Goal: Find specific page/section

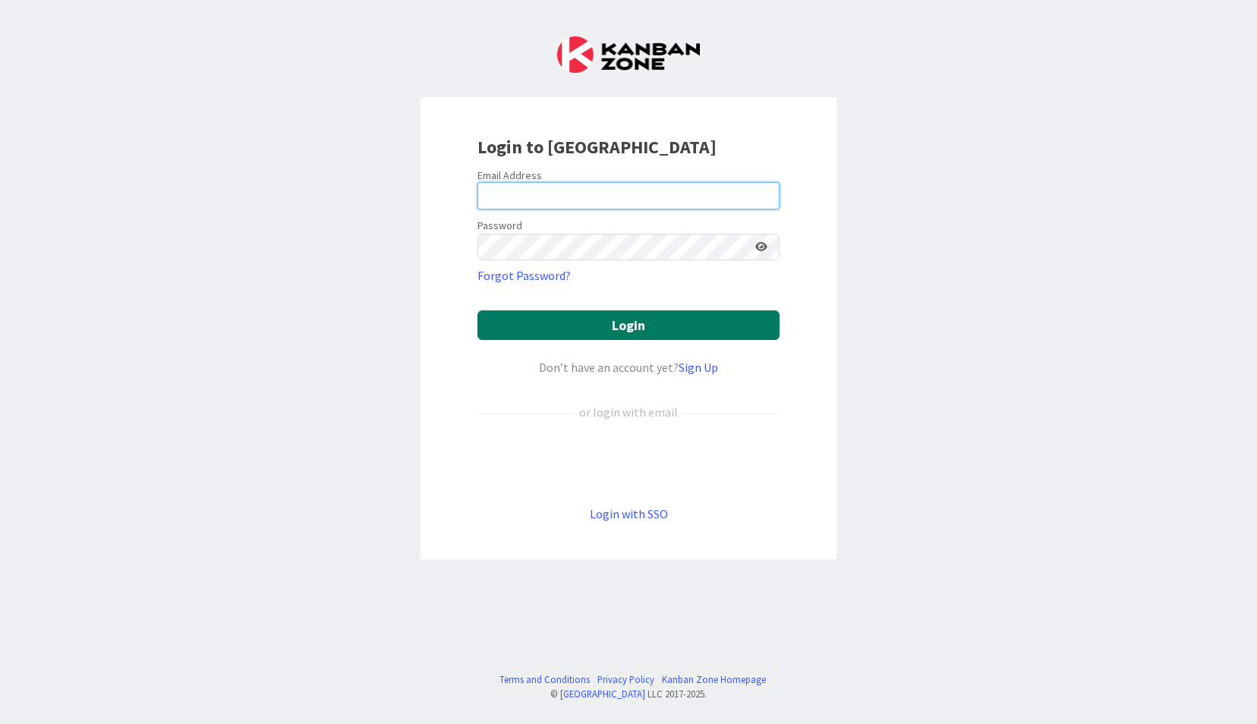
type input "[EMAIL_ADDRESS][DOMAIN_NAME]"
click at [717, 324] on button "Login" at bounding box center [628, 325] width 302 height 30
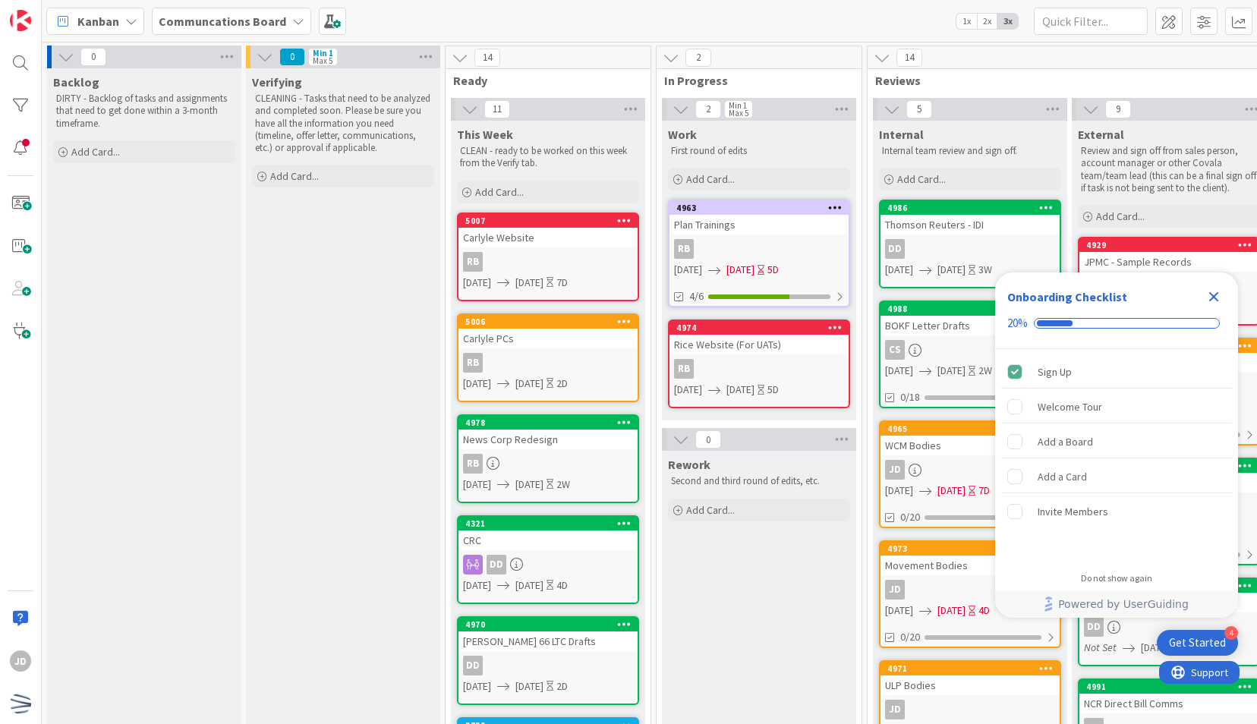
click at [1214, 301] on icon "Close Checklist" at bounding box center [1213, 297] width 18 height 18
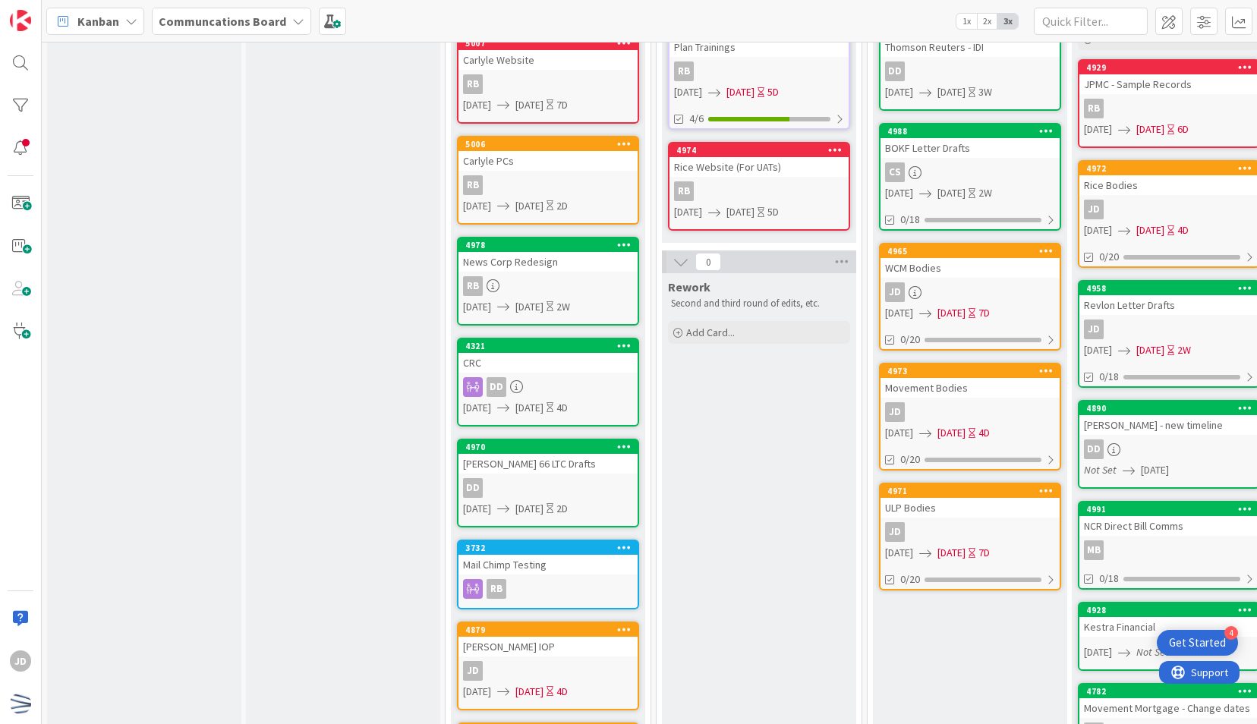
scroll to position [178, 0]
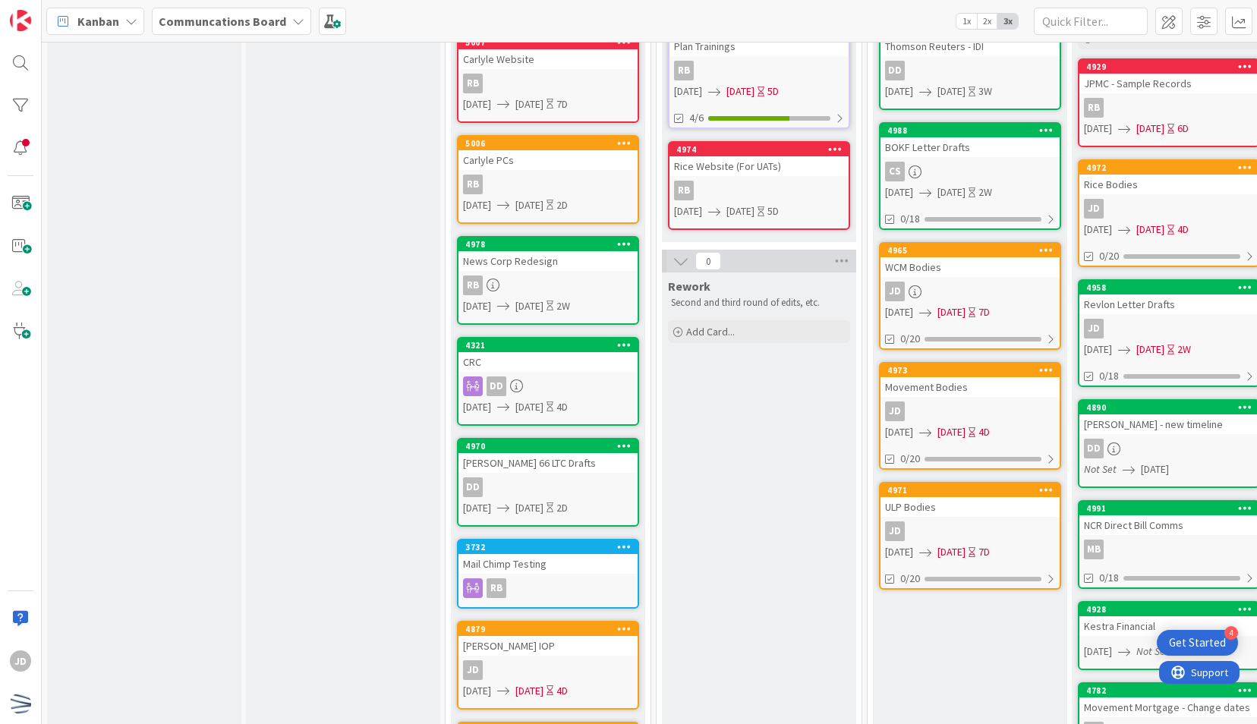
click at [575, 359] on div "CRC" at bounding box center [547, 362] width 179 height 20
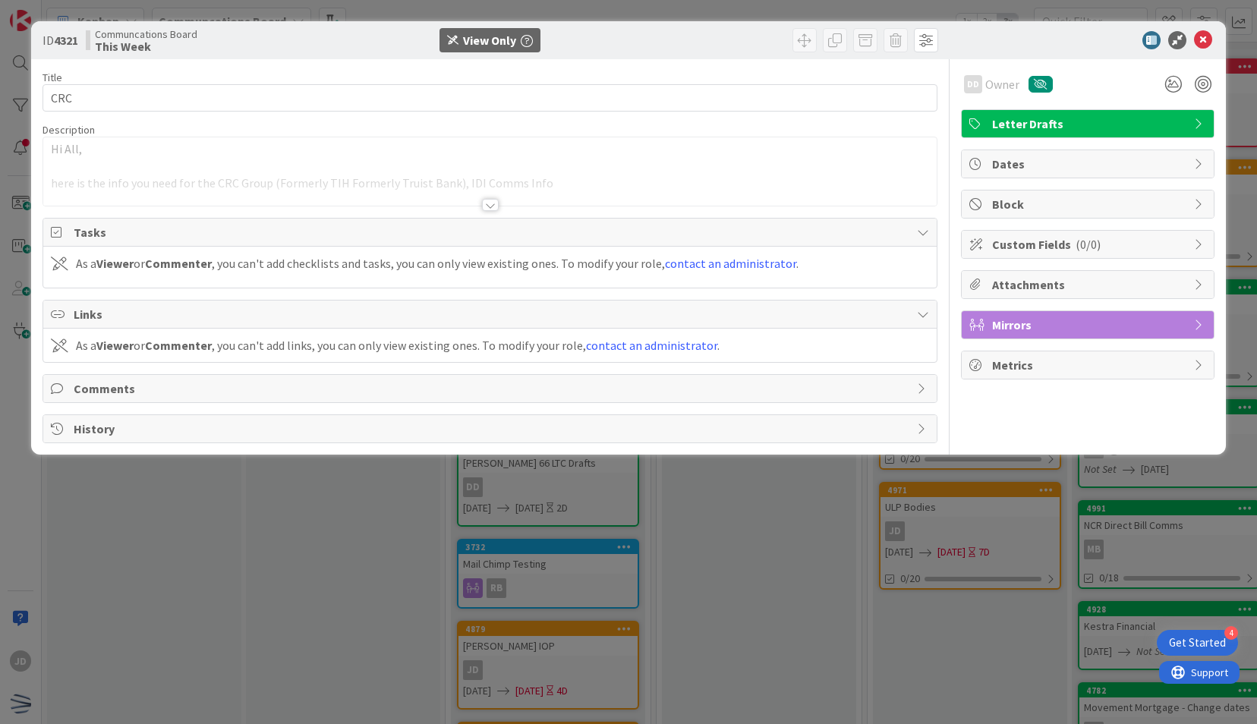
click at [502, 199] on div at bounding box center [489, 186] width 892 height 39
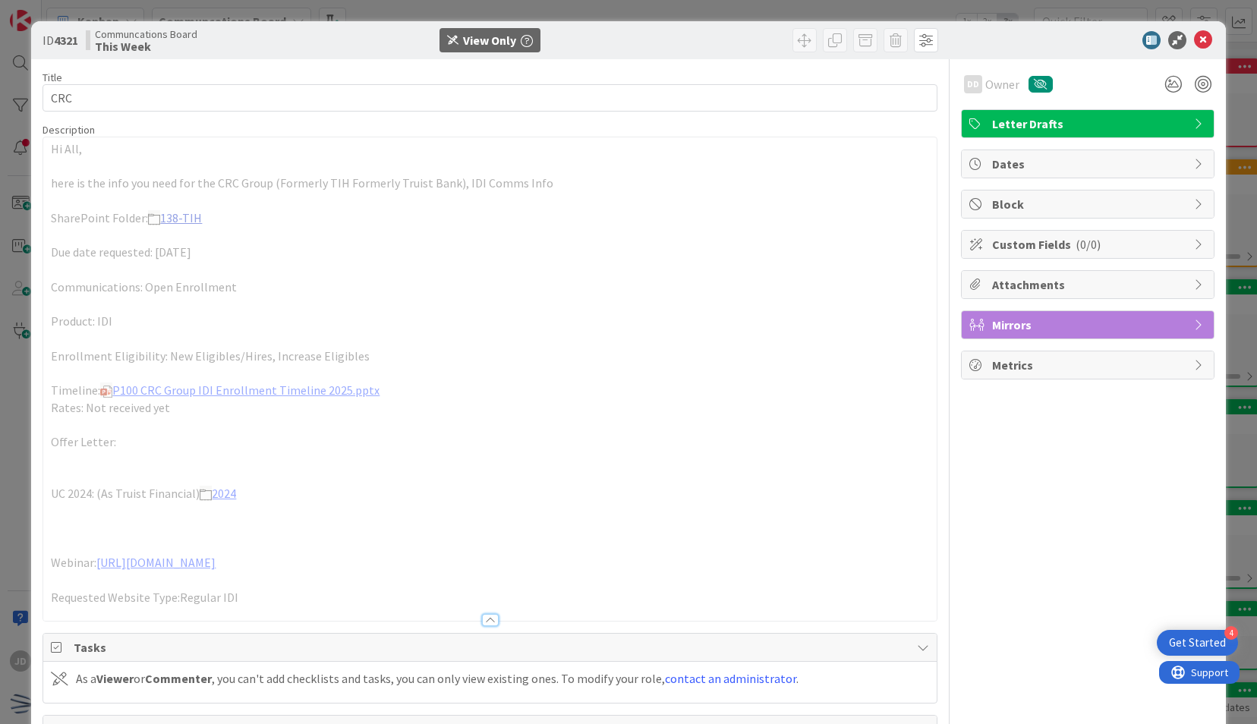
click at [176, 212] on link "138-TIH" at bounding box center [181, 217] width 42 height 15
click at [196, 391] on link "P100 CRC Group IDI Enrollment Timeline 2025.pptx" at bounding box center [245, 389] width 267 height 15
click at [1194, 44] on icon at bounding box center [1203, 40] width 18 height 18
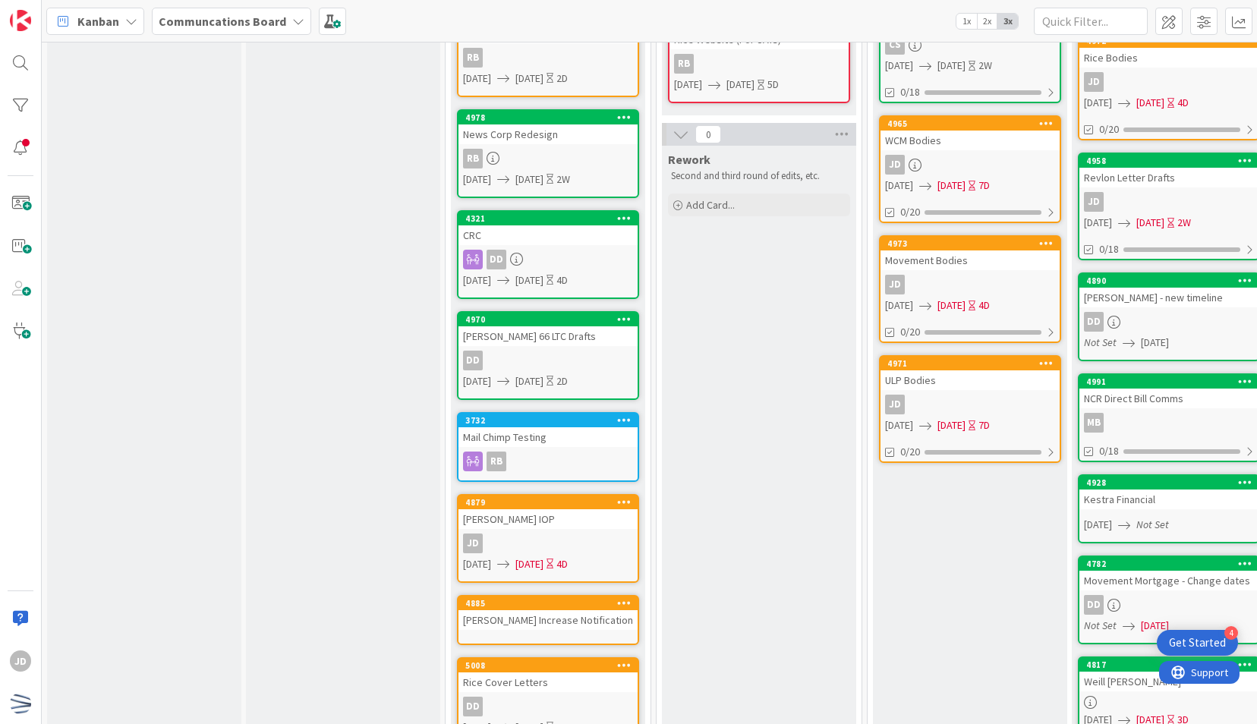
scroll to position [307, 0]
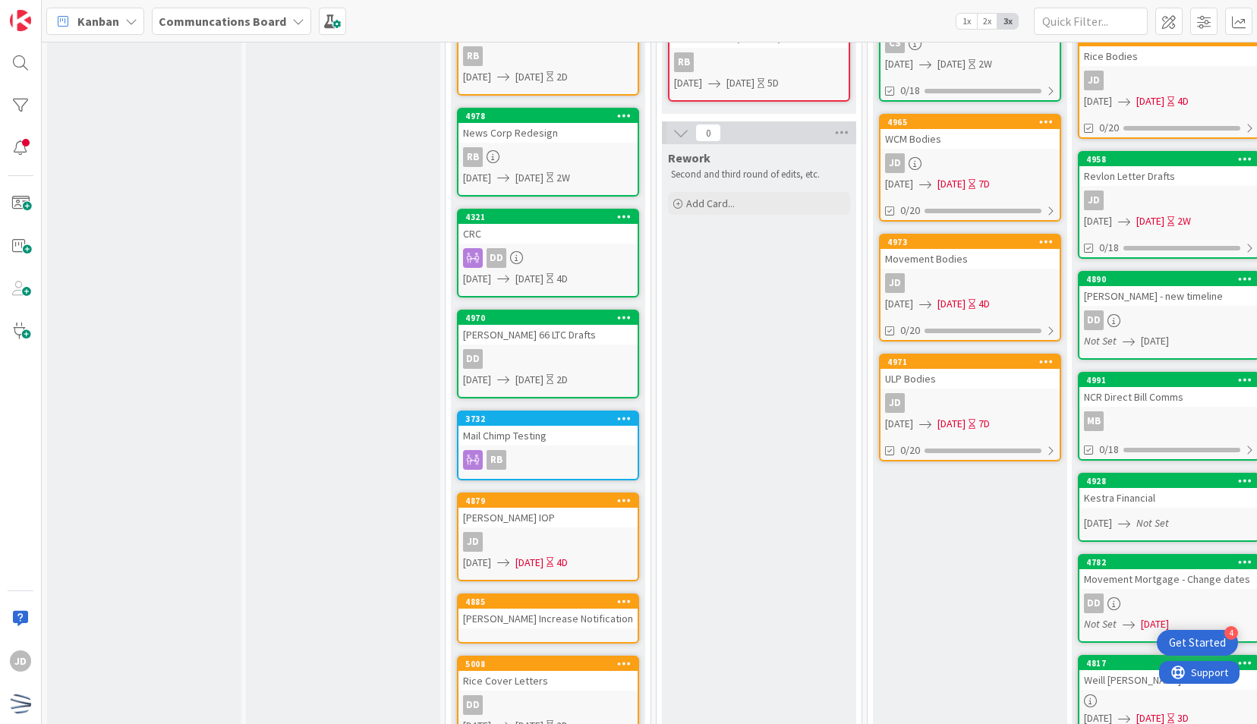
click at [576, 228] on div "CRC" at bounding box center [547, 234] width 179 height 20
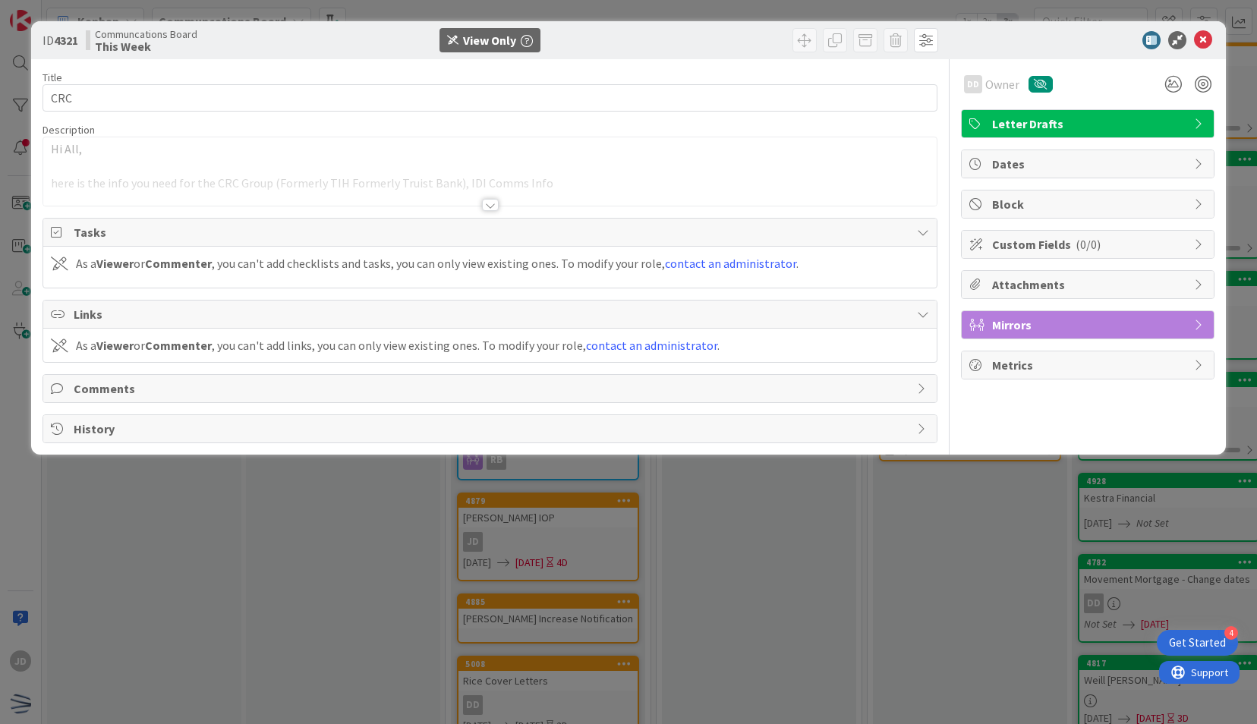
click at [491, 203] on div at bounding box center [490, 205] width 17 height 12
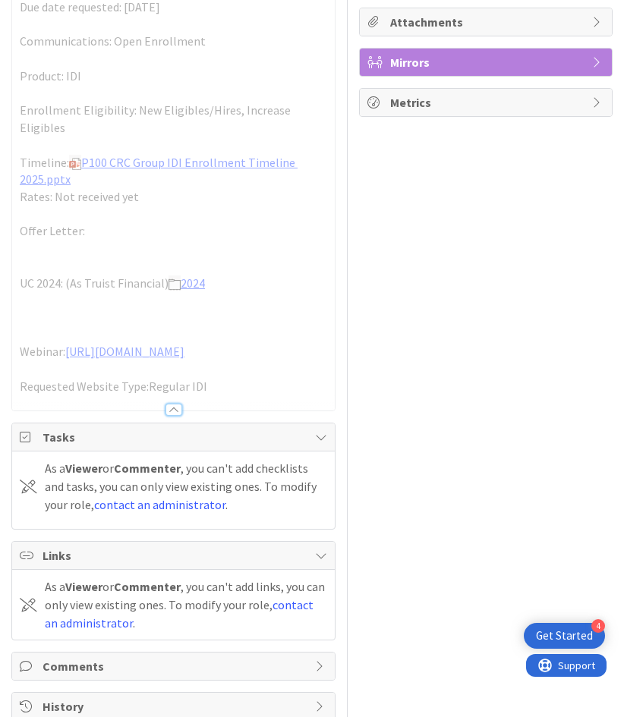
scroll to position [302, 0]
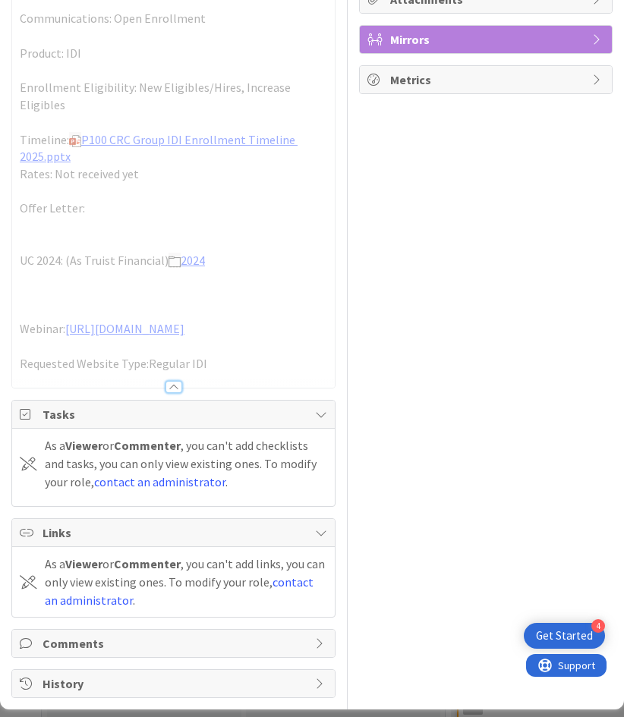
click at [310, 426] on div "Tasks" at bounding box center [173, 415] width 323 height 28
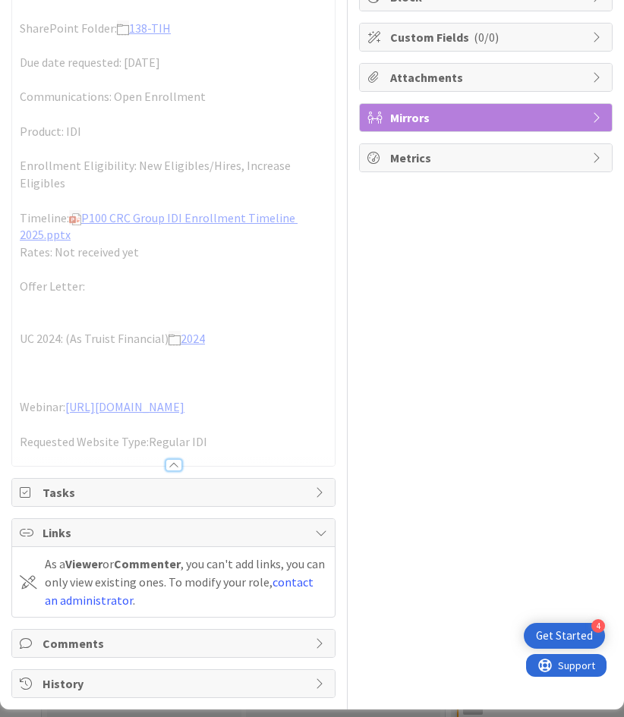
click at [309, 556] on div "As a Viewer or Commenter , you can't add links, you can only view existing ones…" at bounding box center [186, 582] width 282 height 55
click at [165, 471] on div at bounding box center [173, 465] width 17 height 12
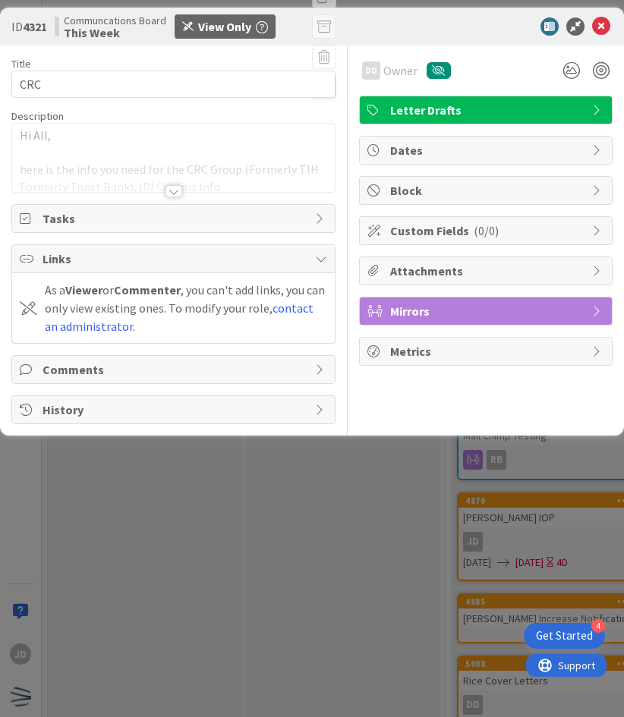
scroll to position [0, 0]
